Goal: Go to known website: Go to known website

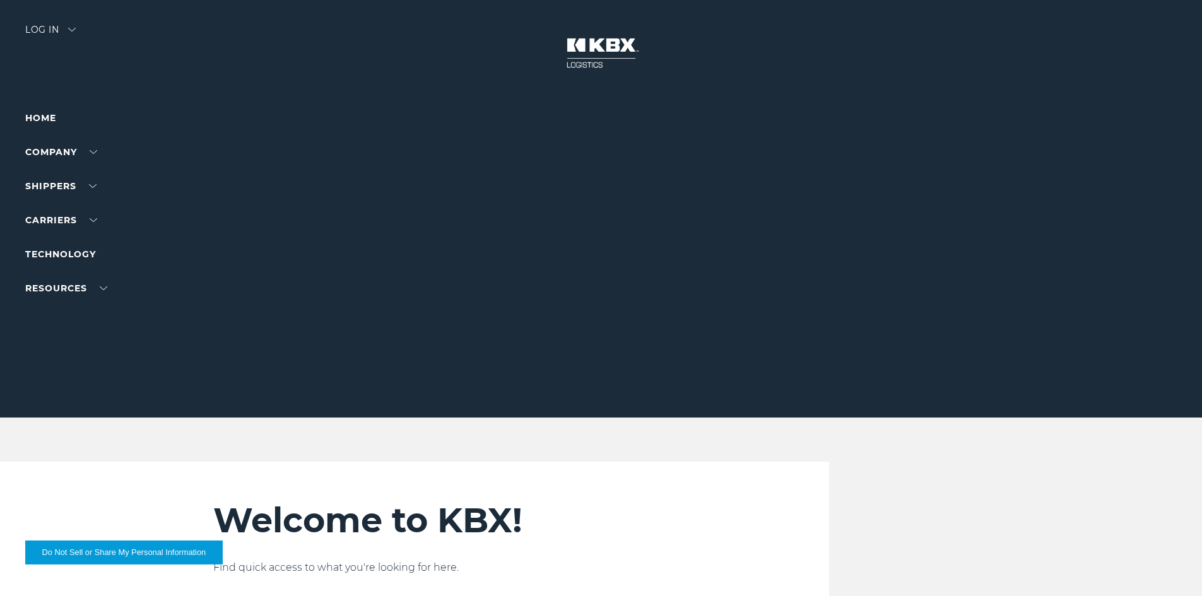
click at [49, 27] on div "Log in" at bounding box center [50, 34] width 50 height 18
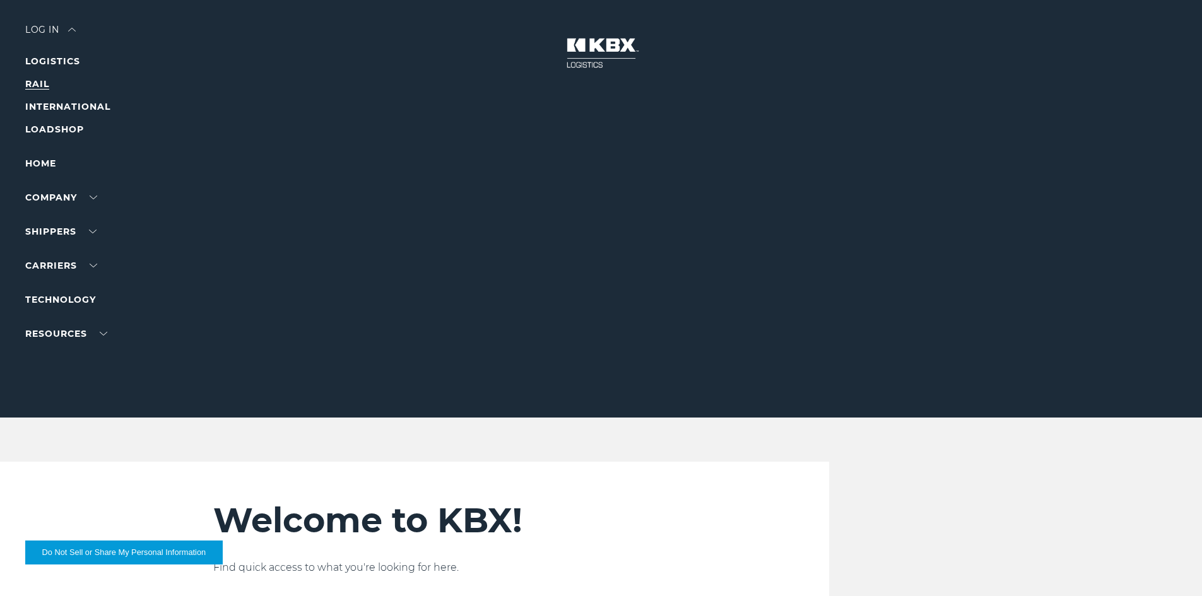
click at [44, 81] on link "RAIL" at bounding box center [37, 83] width 24 height 11
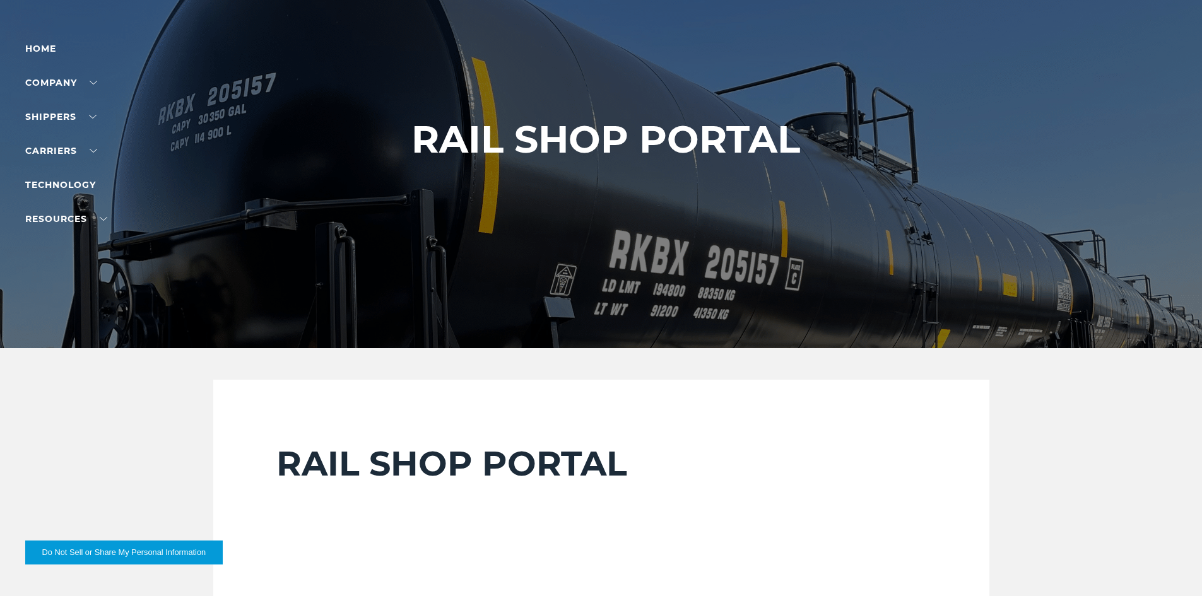
scroll to position [189, 0]
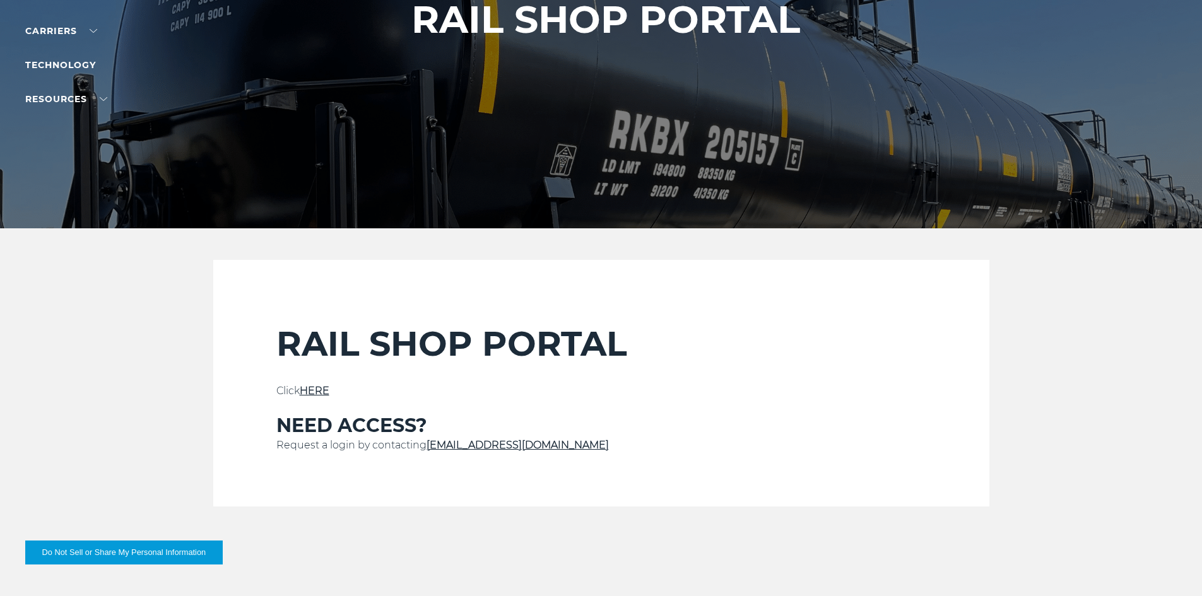
click at [308, 392] on link "HERE" at bounding box center [315, 391] width 30 height 12
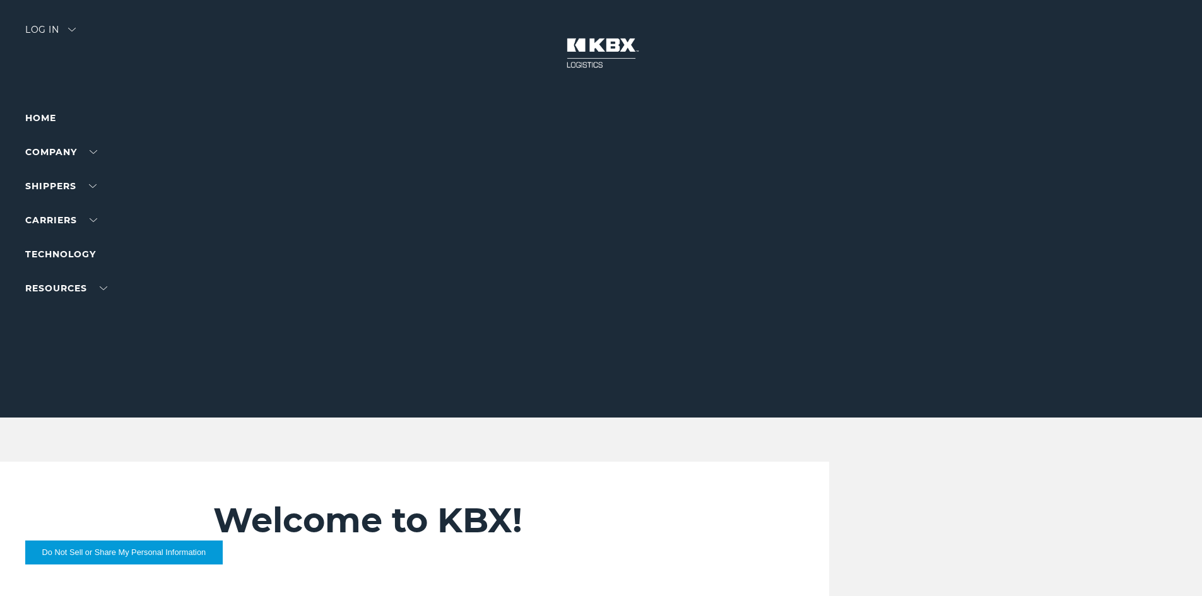
click at [37, 21] on div at bounding box center [605, 209] width 1211 height 418
click at [35, 28] on div "Log in" at bounding box center [50, 34] width 50 height 18
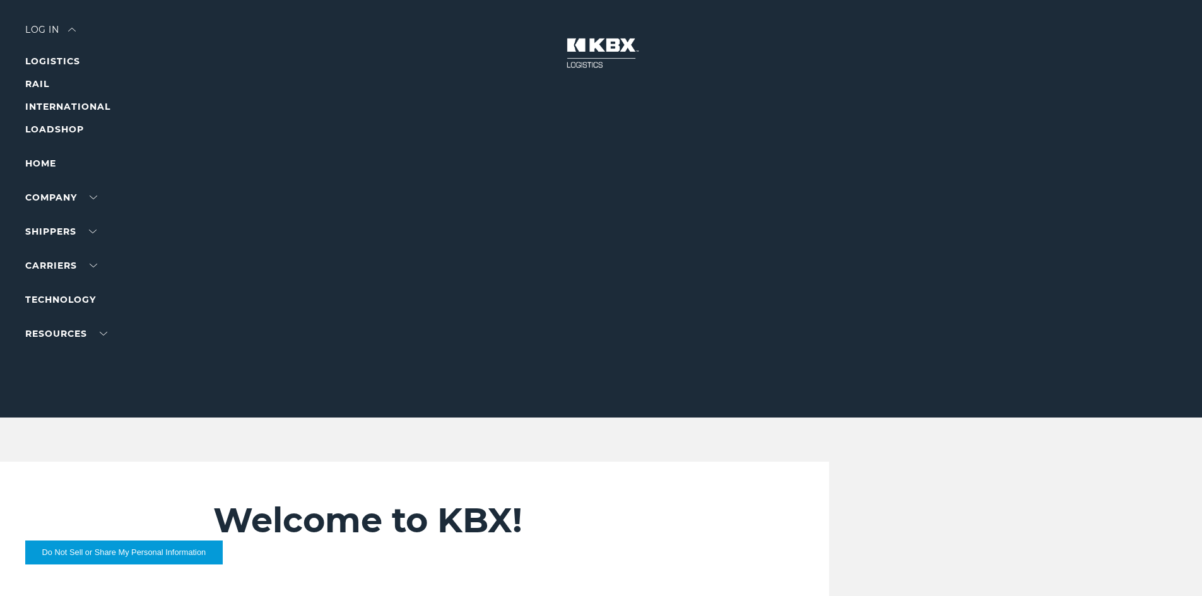
click at [31, 78] on li "RAIL" at bounding box center [80, 83] width 110 height 15
click at [30, 80] on link "RAIL" at bounding box center [37, 83] width 24 height 11
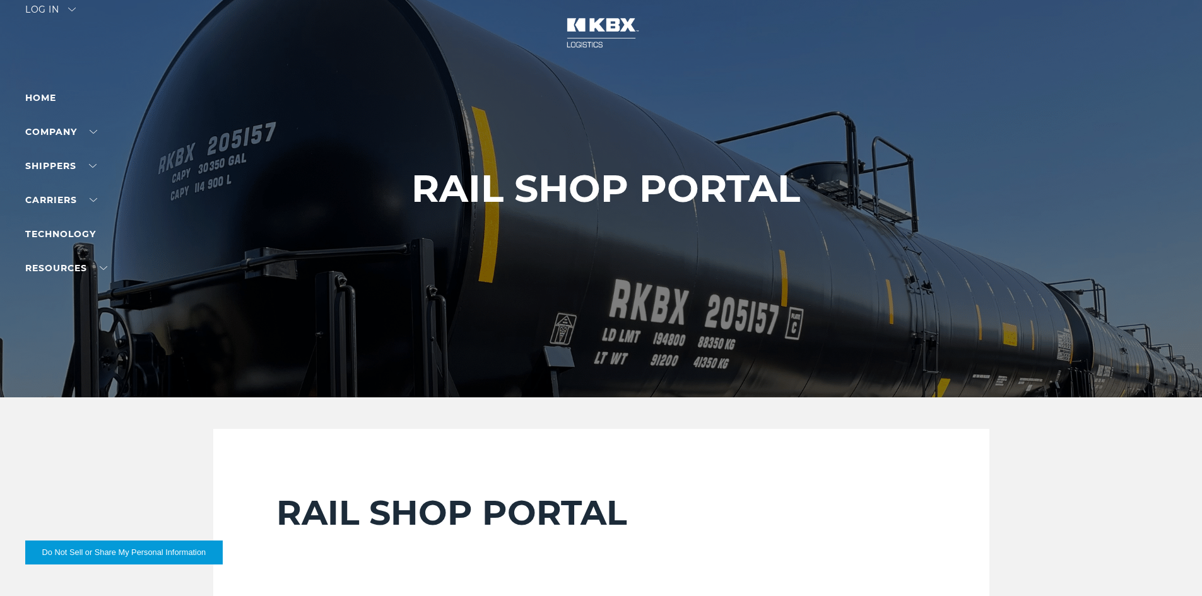
scroll to position [315, 0]
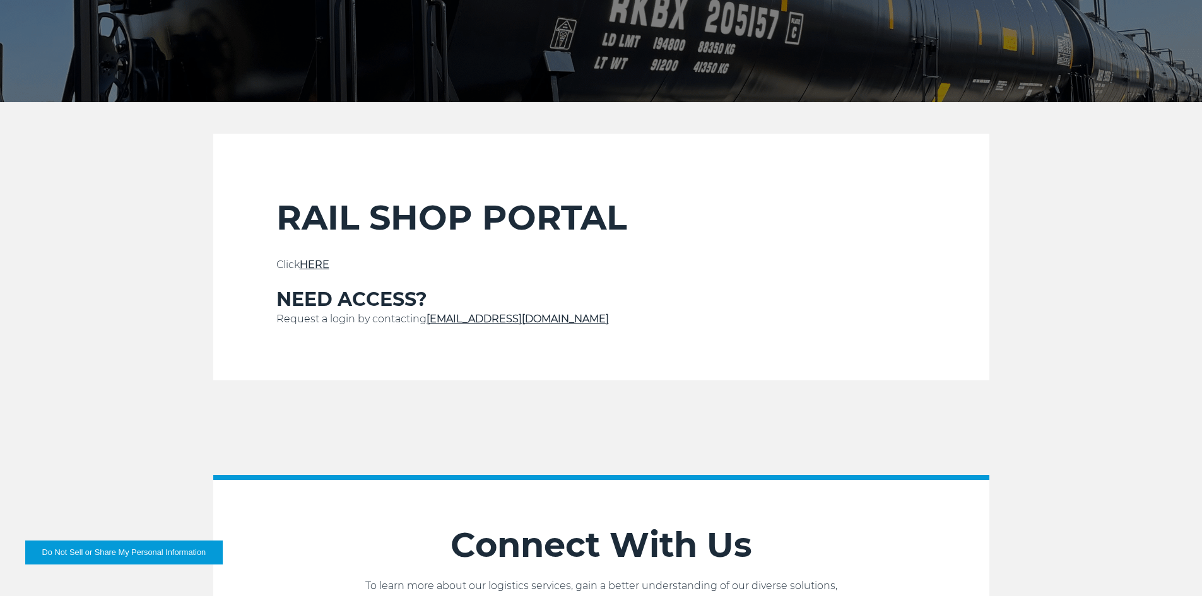
click at [320, 273] on p at bounding box center [601, 280] width 650 height 15
click at [319, 255] on div "RAIL SHOP PORTAL Click HERE NEED ACCESS? Request a login by contacting [EMAIL_A…" at bounding box center [601, 289] width 650 height 184
click at [319, 263] on link "HERE" at bounding box center [315, 265] width 30 height 12
